Goal: Information Seeking & Learning: Learn about a topic

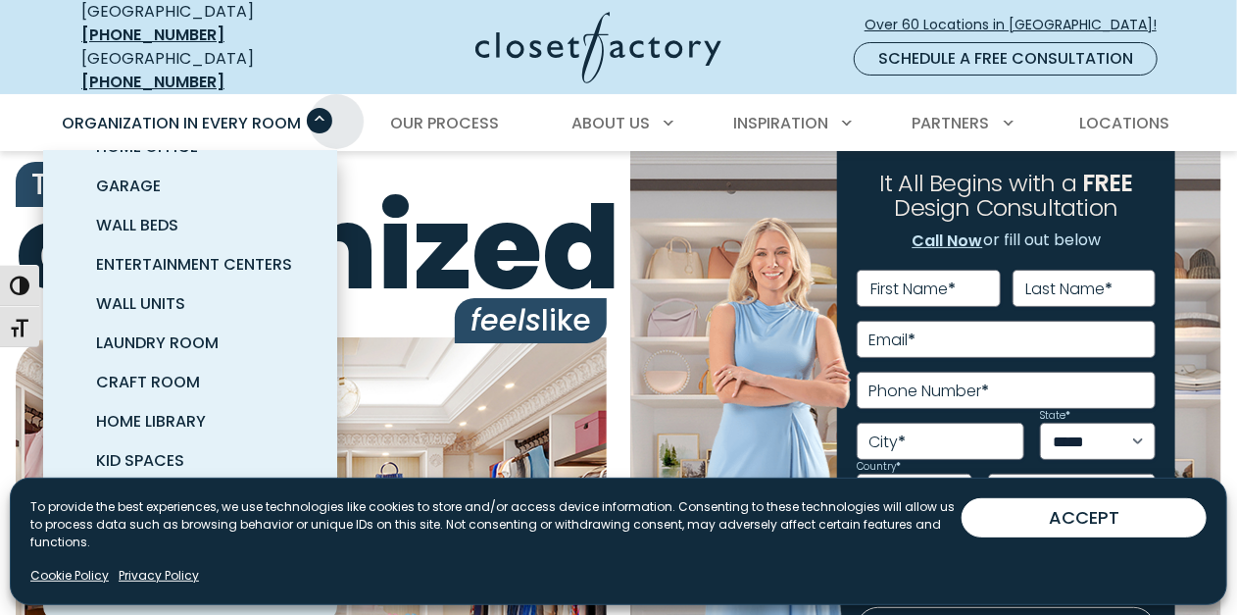
click at [332, 108] on span "Primary Menu" at bounding box center [319, 120] width 25 height 25
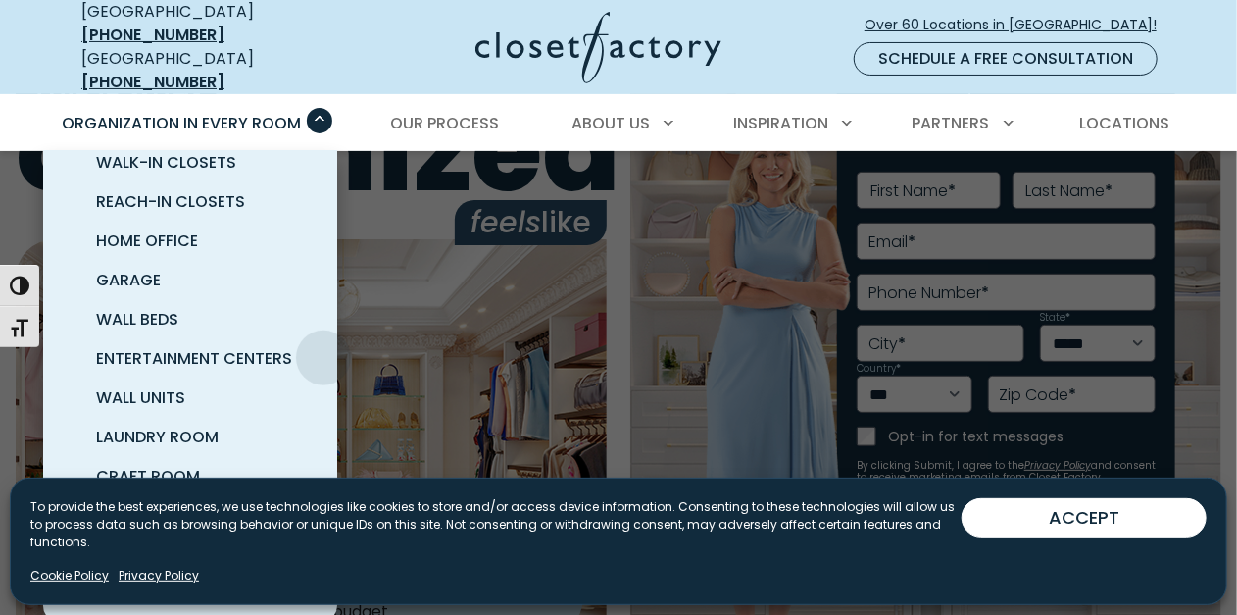
scroll to position [69, 0]
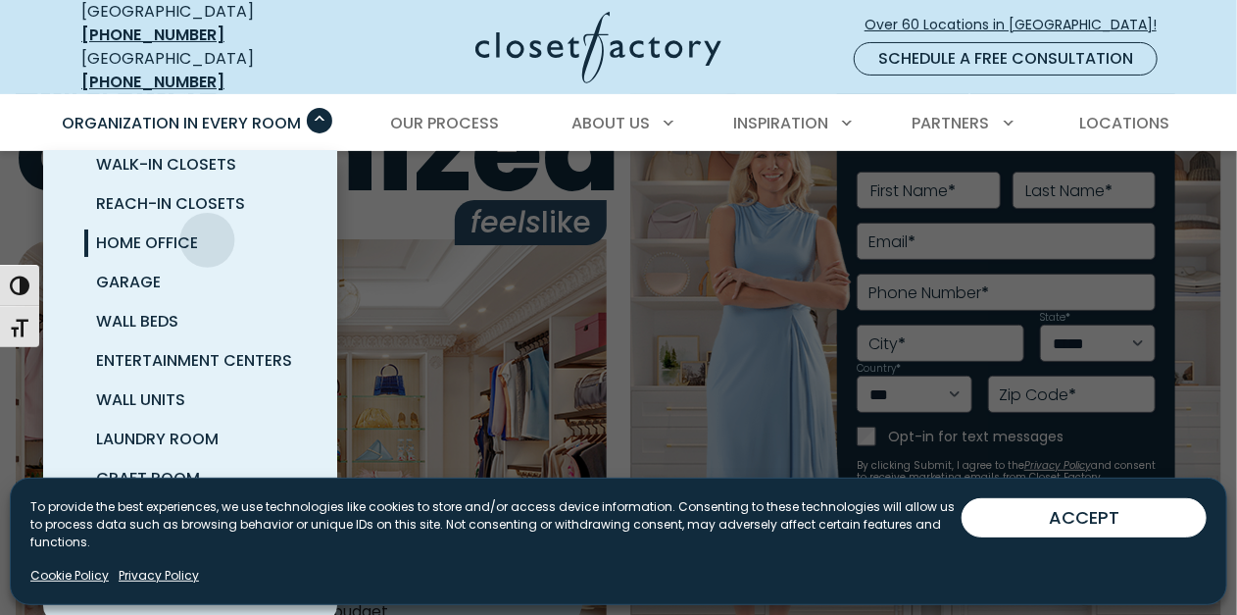
click at [204, 225] on link "Home Office" at bounding box center [214, 243] width 294 height 39
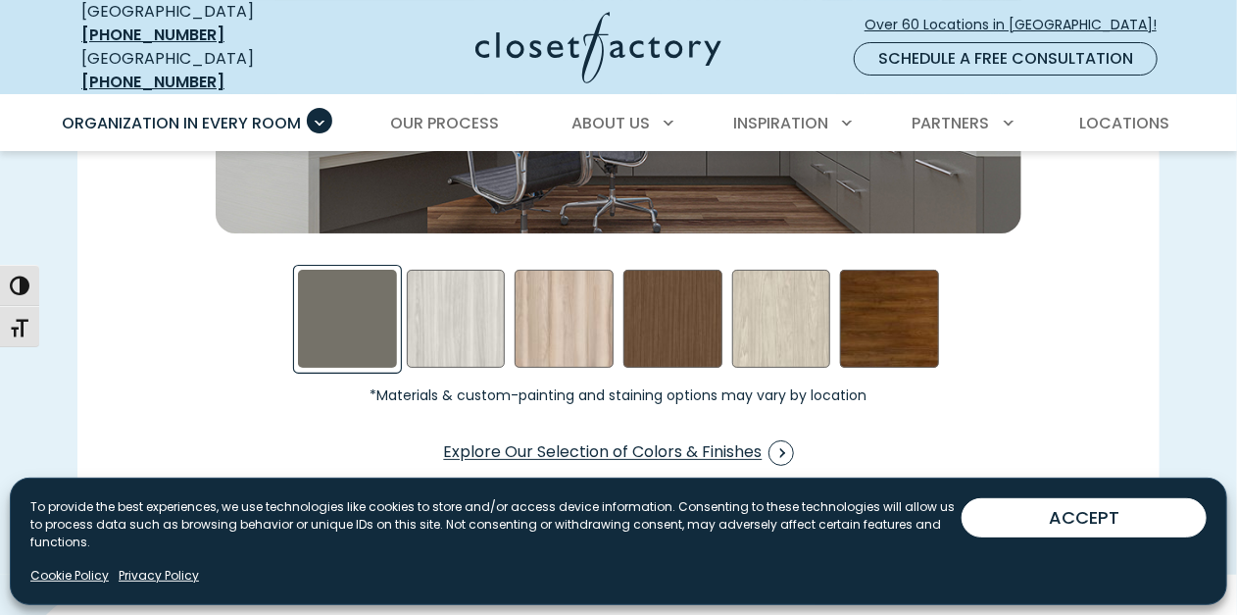
scroll to position [3137, 0]
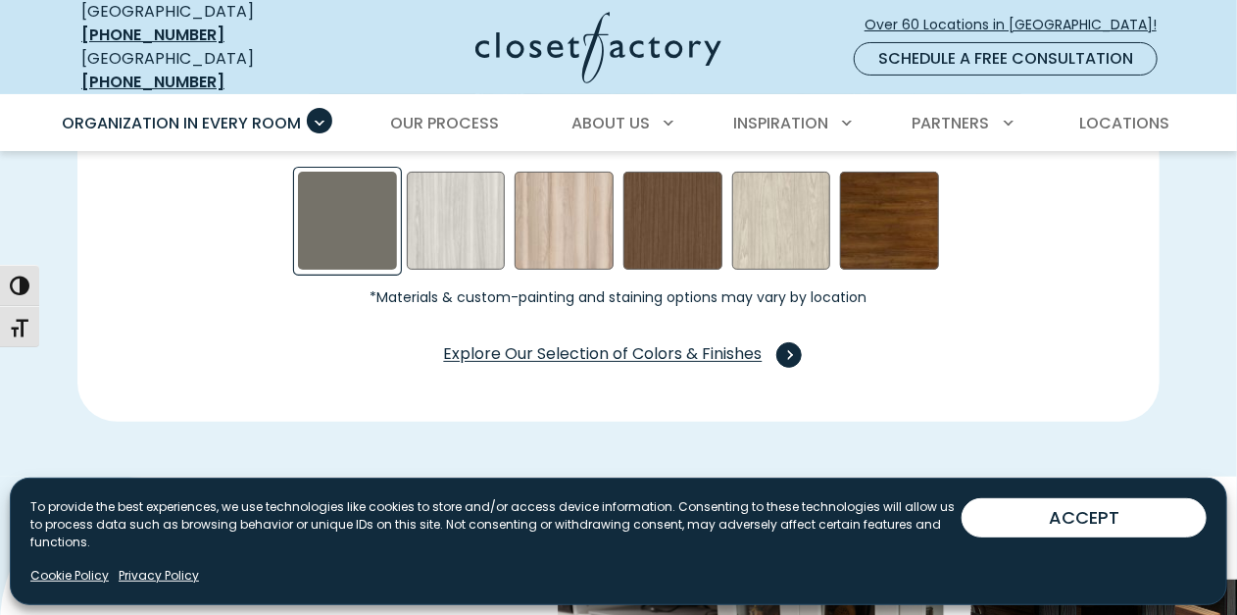
click at [605, 347] on span "Explore Our Selection of Colors & Finishes" at bounding box center [619, 354] width 350 height 25
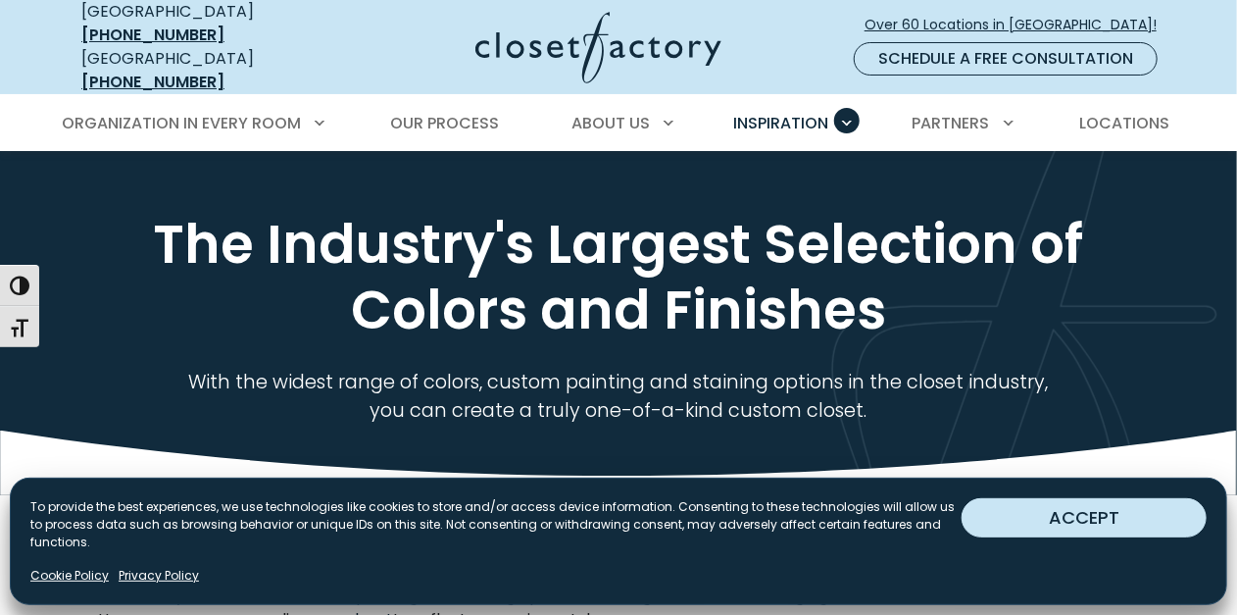
drag, startPoint x: 1091, startPoint y: 521, endPoint x: 1096, endPoint y: 456, distance: 64.9
click at [1092, 521] on button "ACCEPT" at bounding box center [1084, 517] width 245 height 39
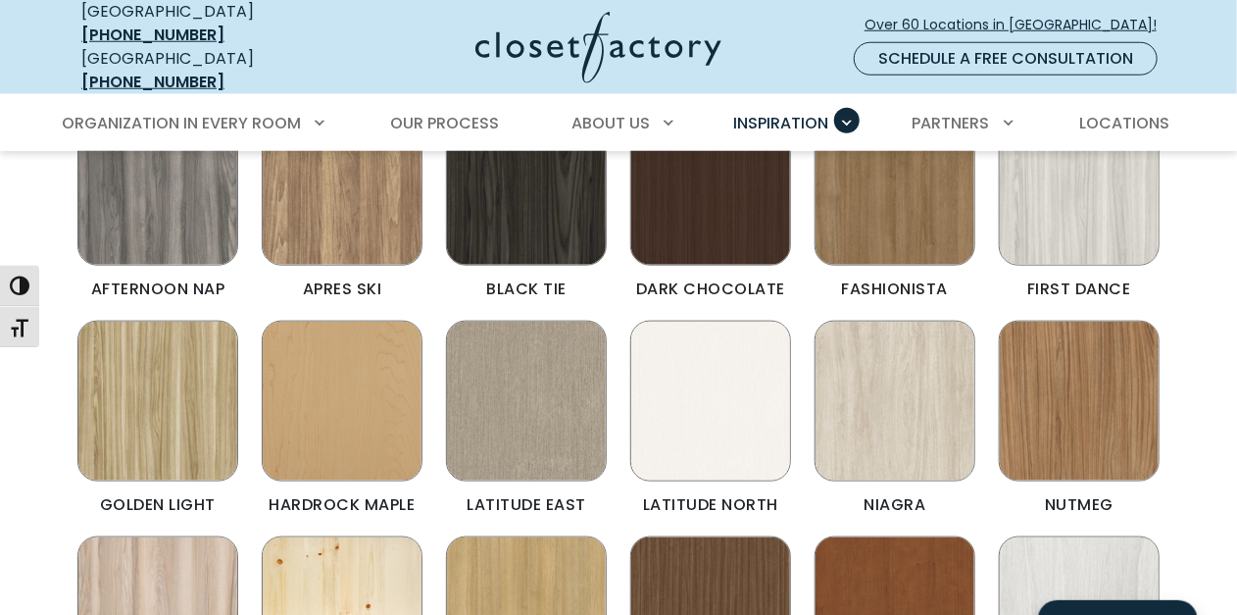
scroll to position [882, 0]
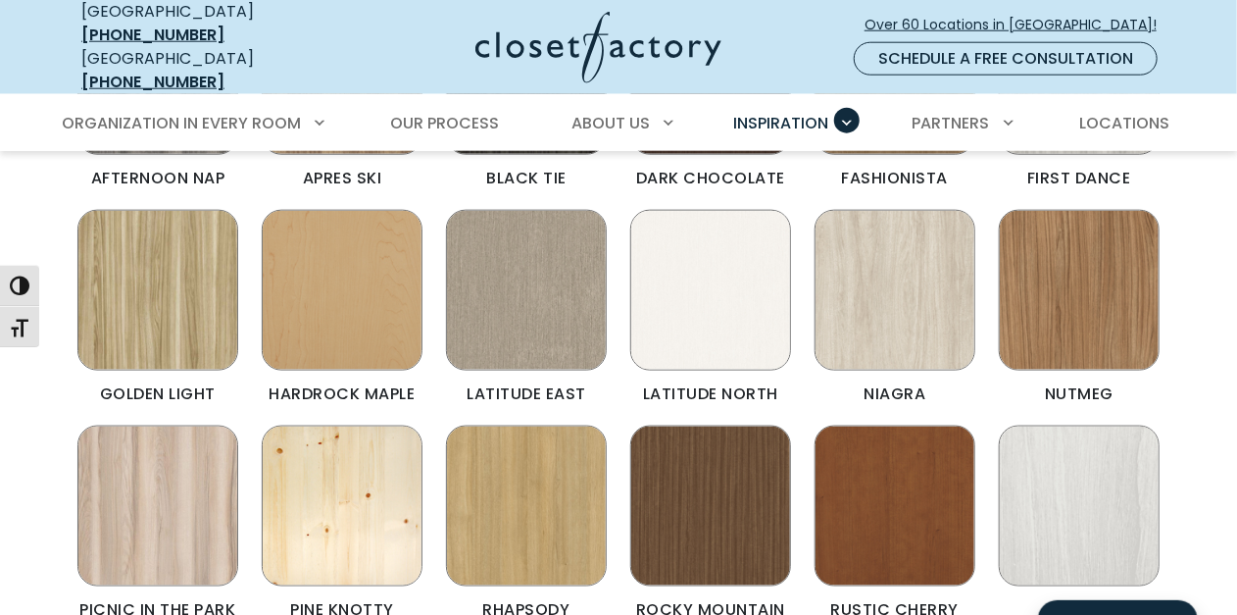
click at [1089, 326] on img "Color & Finishes" at bounding box center [1079, 290] width 161 height 161
click at [518, 456] on img "Color & Finishes" at bounding box center [526, 505] width 161 height 161
click at [1077, 349] on img "Color & Finishes" at bounding box center [1079, 290] width 161 height 161
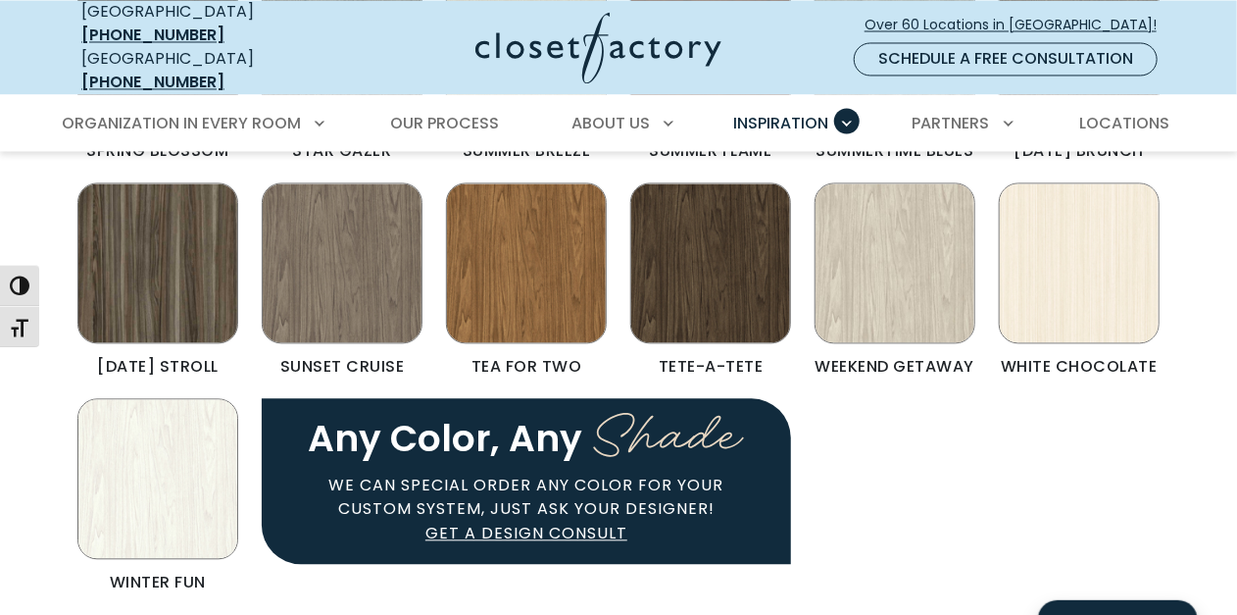
scroll to position [1863, 0]
